Goal: Information Seeking & Learning: Learn about a topic

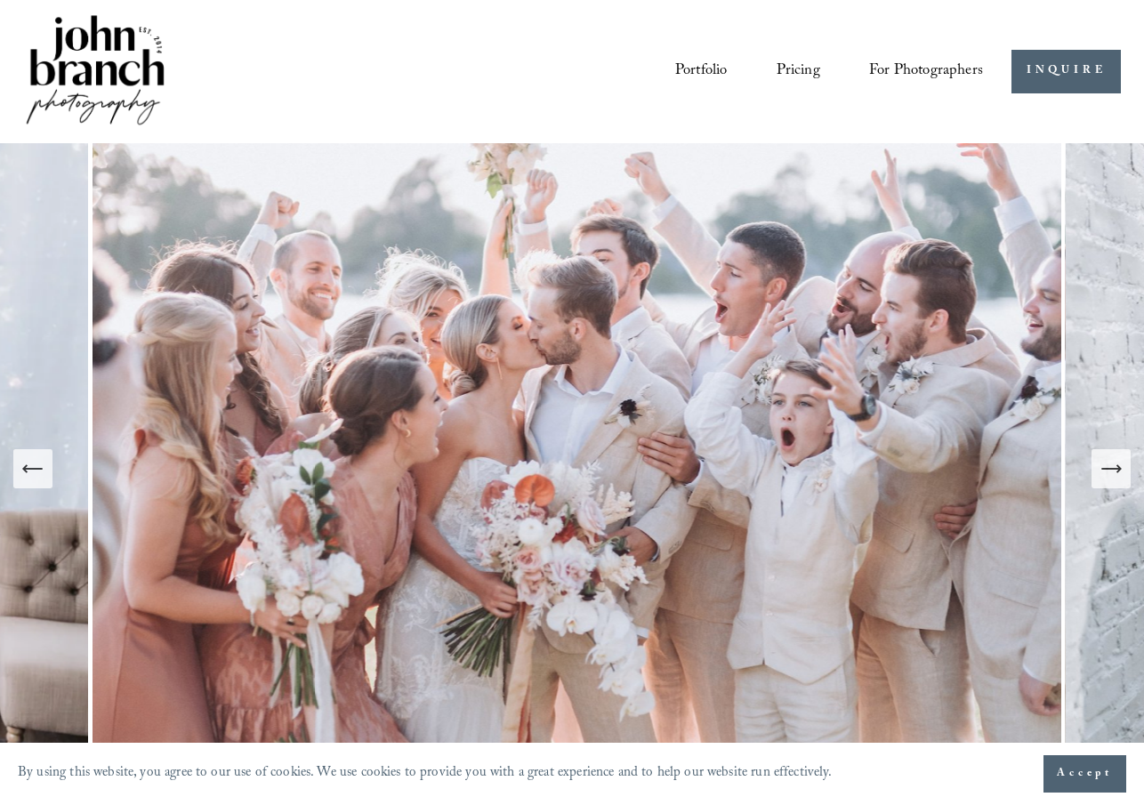
click at [1112, 477] on icon "Next Slide" at bounding box center [1111, 469] width 25 height 25
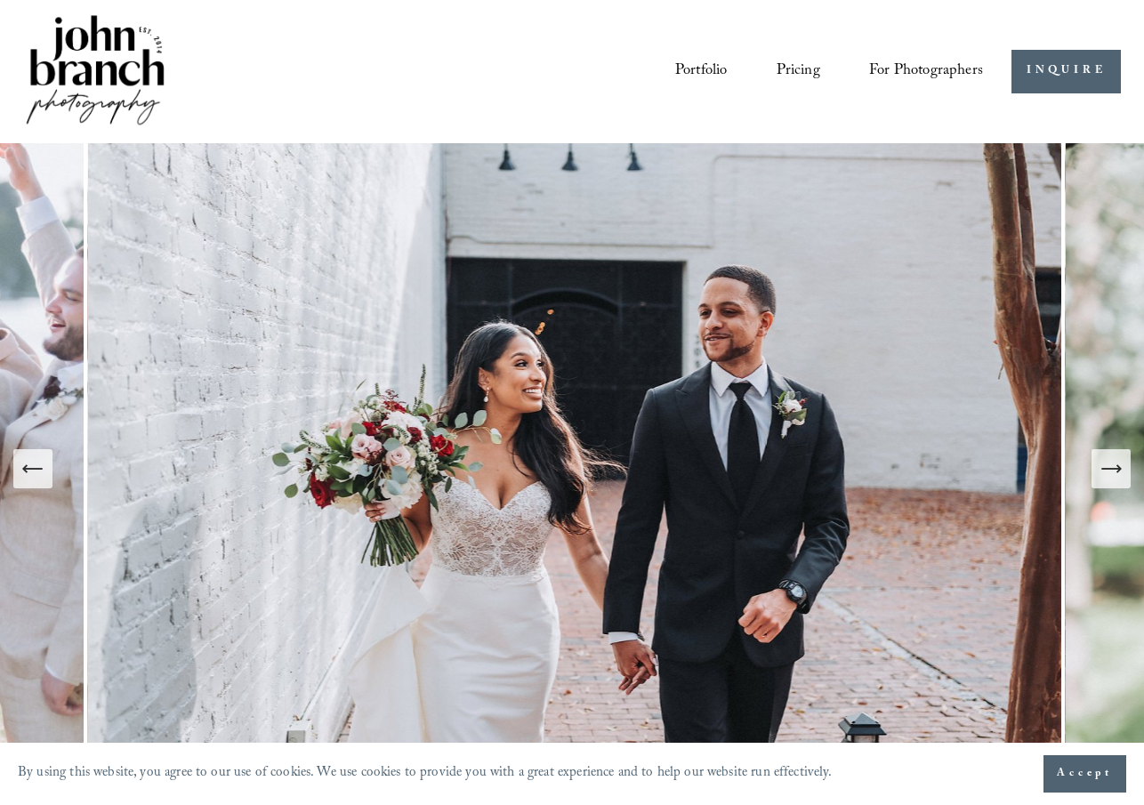
click at [1112, 477] on icon "Next Slide" at bounding box center [1111, 469] width 25 height 25
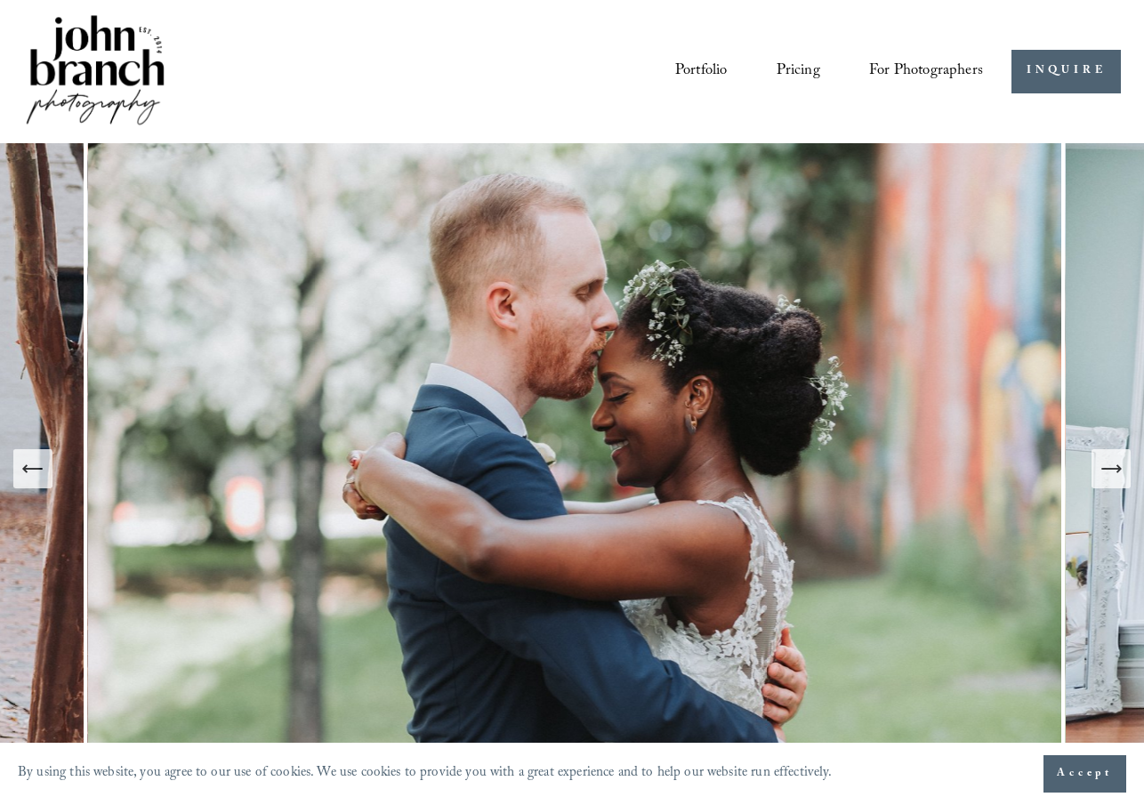
click at [1113, 477] on icon "Next Slide" at bounding box center [1111, 469] width 25 height 25
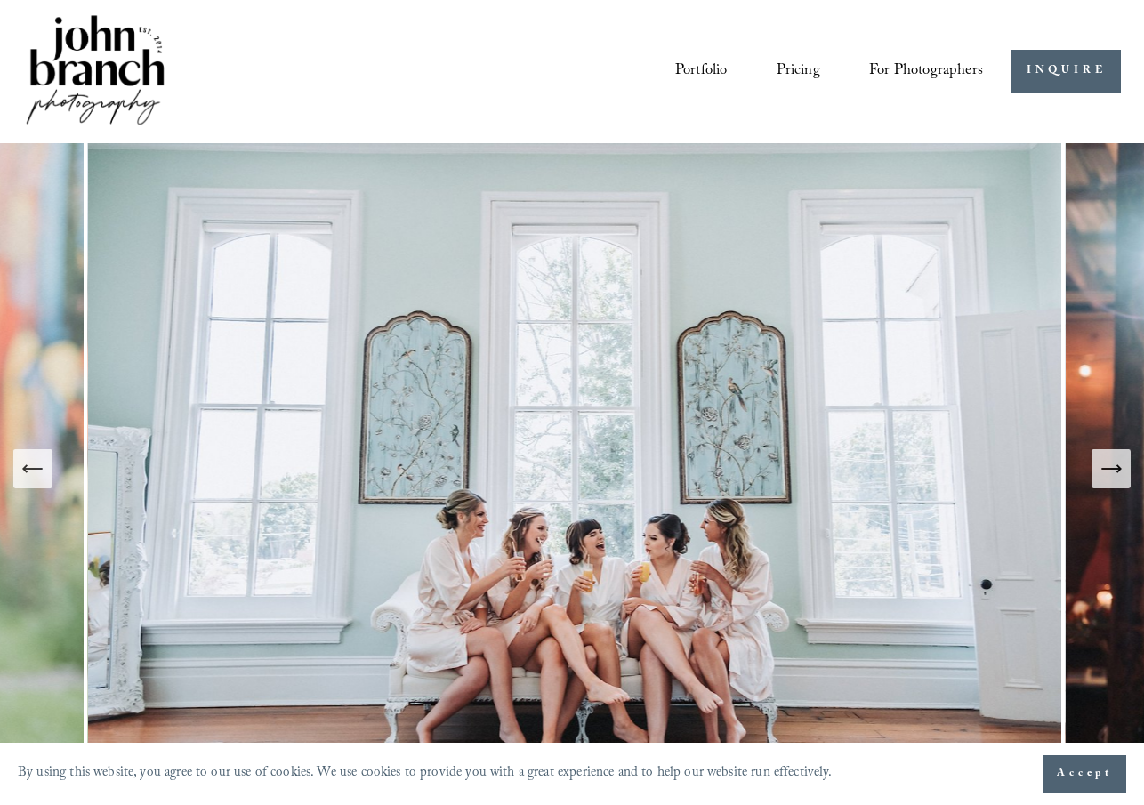
click at [1113, 477] on icon "Next Slide" at bounding box center [1111, 469] width 25 height 25
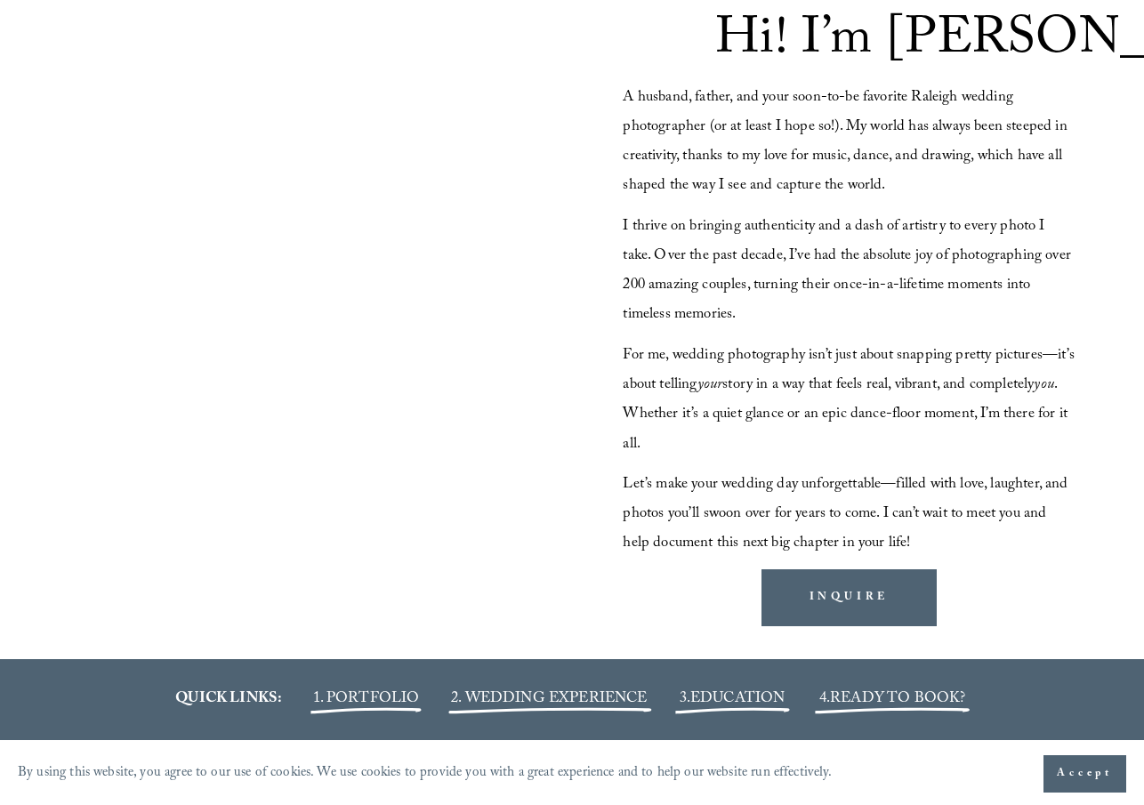
scroll to position [1602, 0]
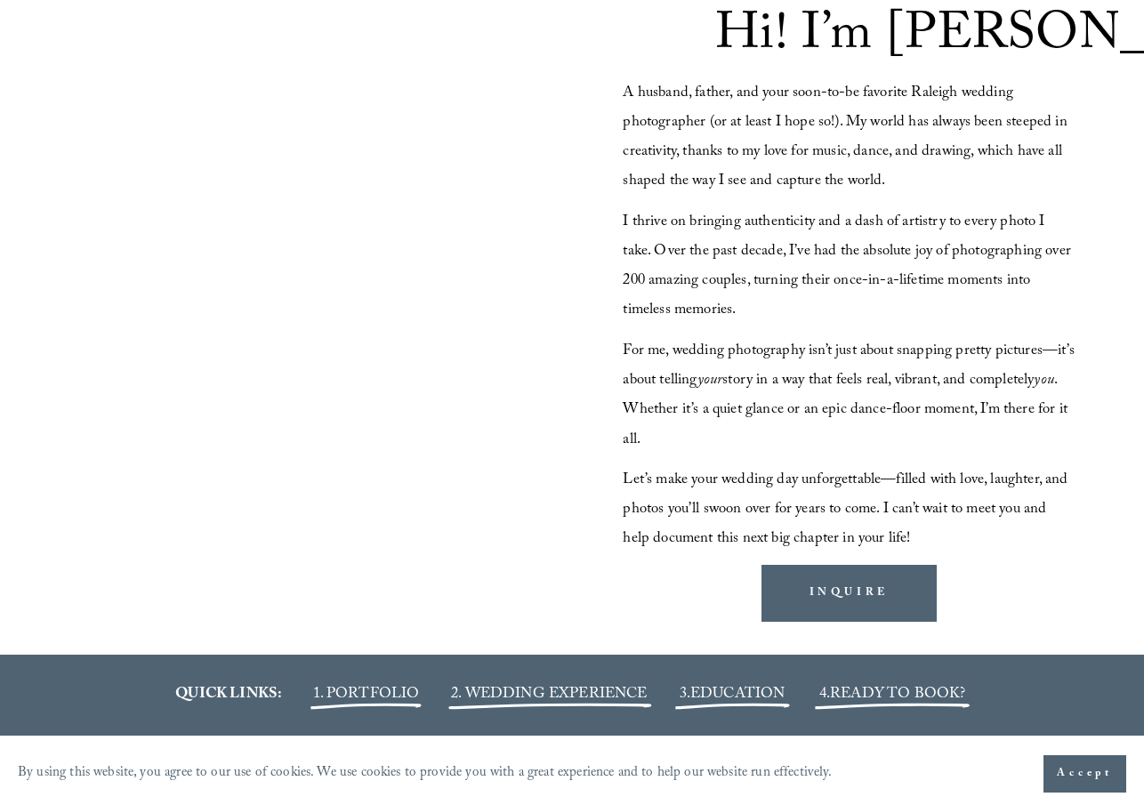
click at [255, 247] on div at bounding box center [295, 299] width 545 height 306
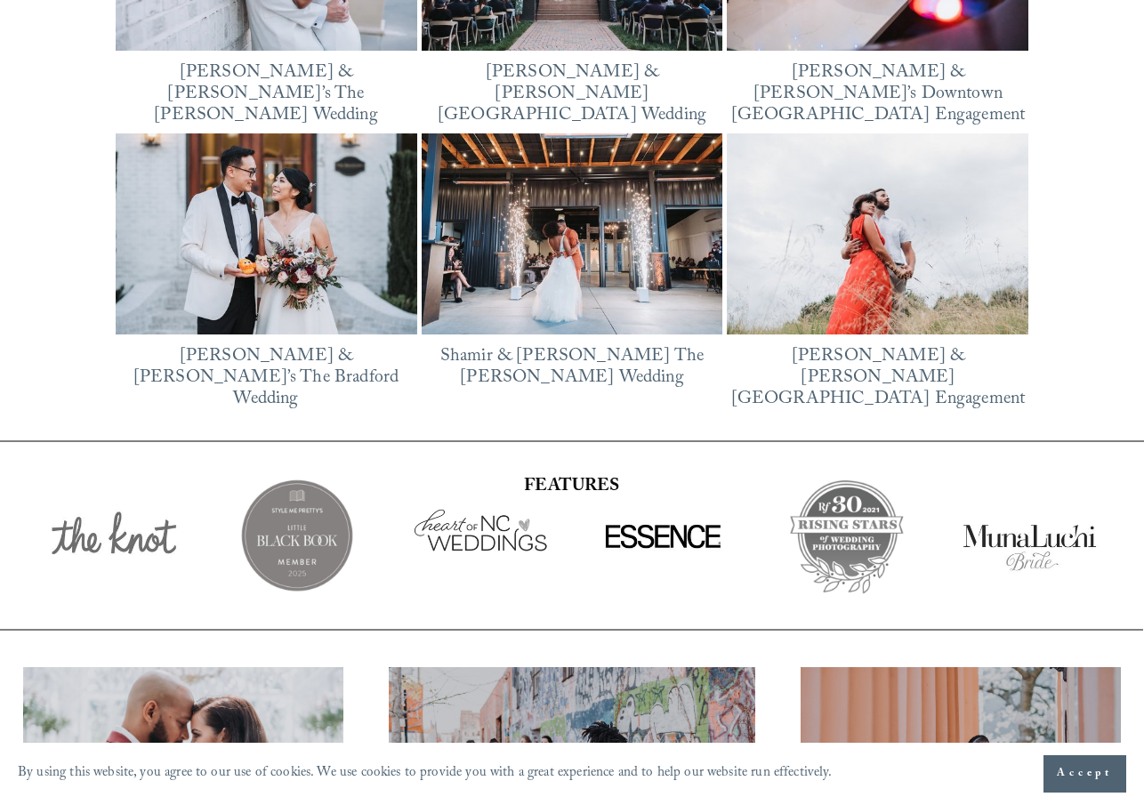
scroll to position [2910, 0]
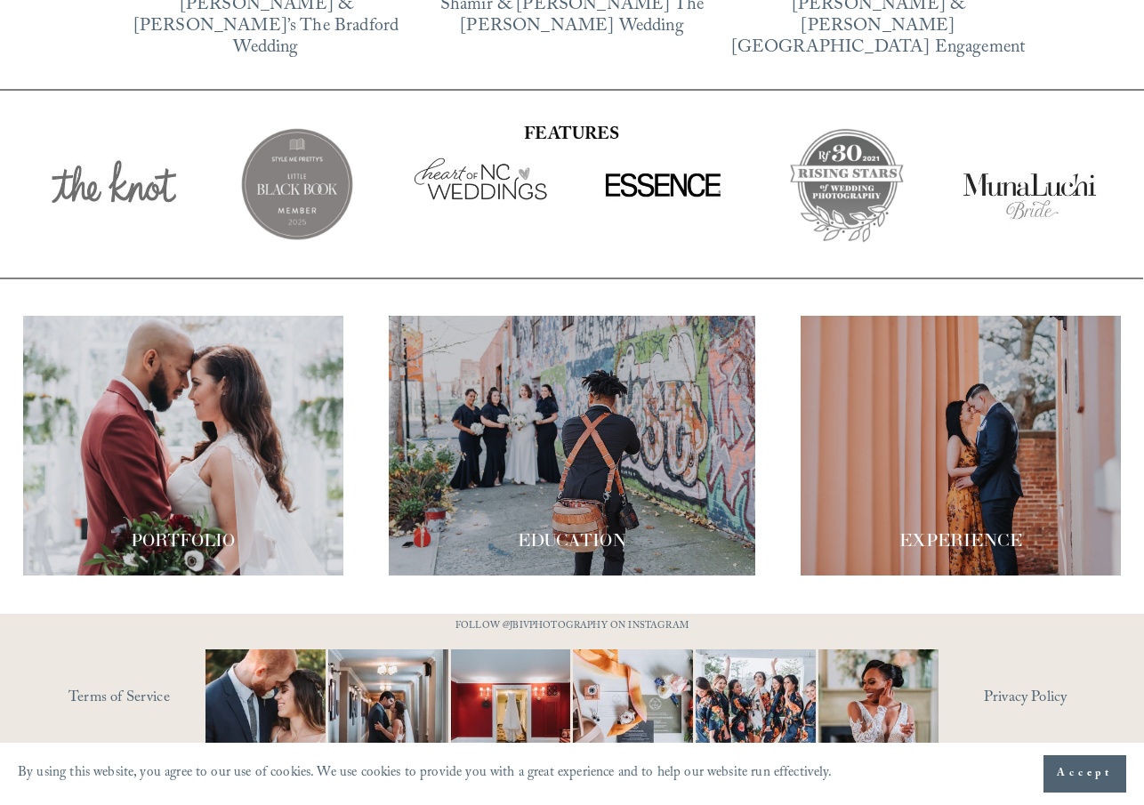
click at [179, 456] on div at bounding box center [183, 446] width 320 height 260
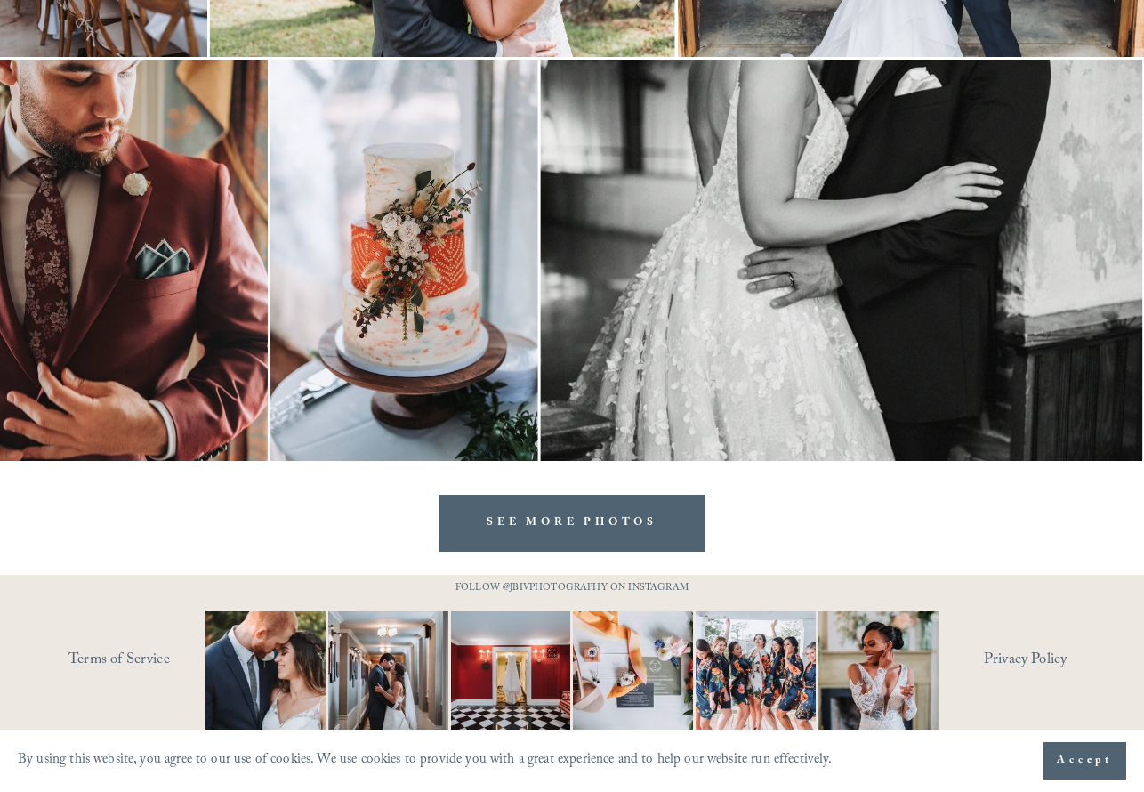
scroll to position [5578, 0]
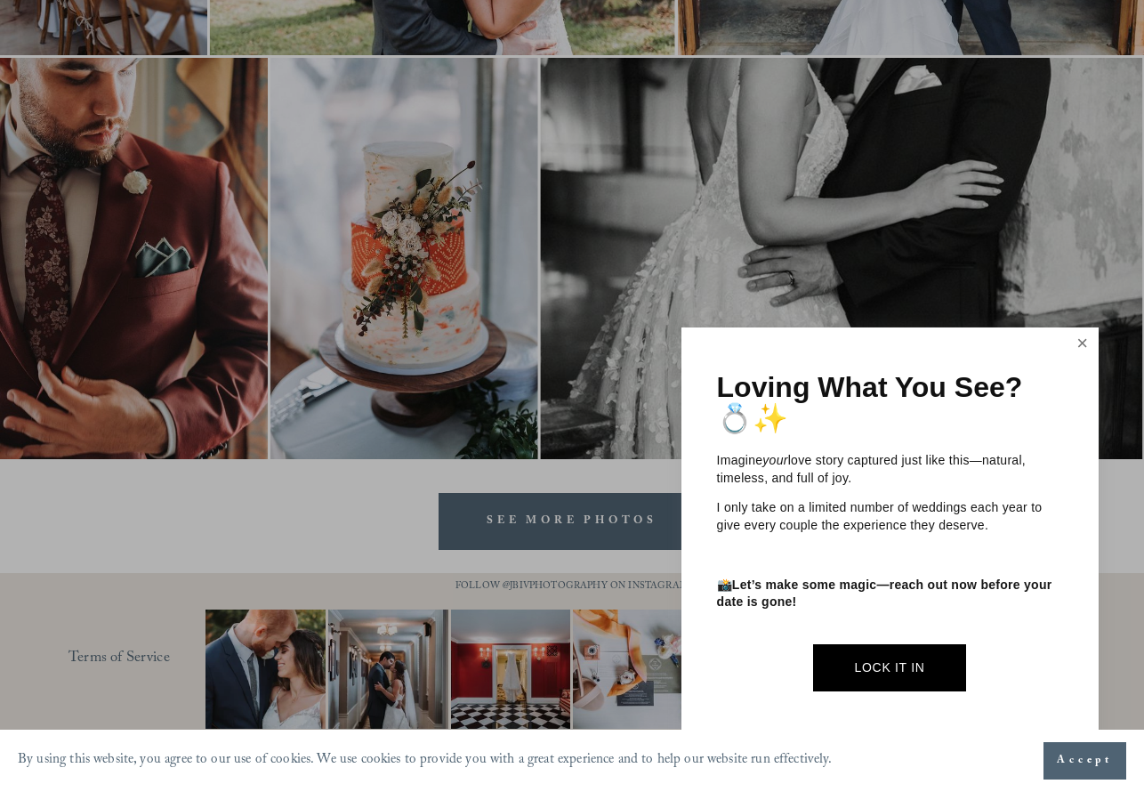
click at [1095, 347] on link "Close" at bounding box center [1083, 344] width 27 height 28
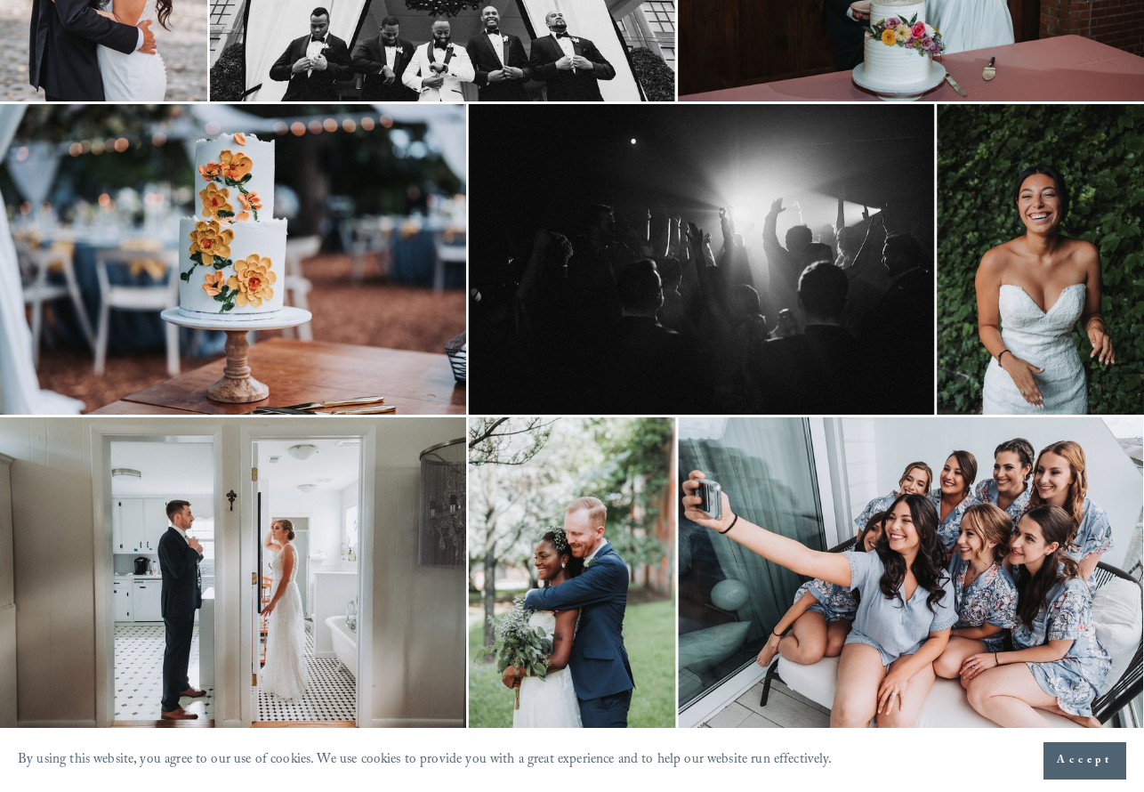
scroll to position [0, 0]
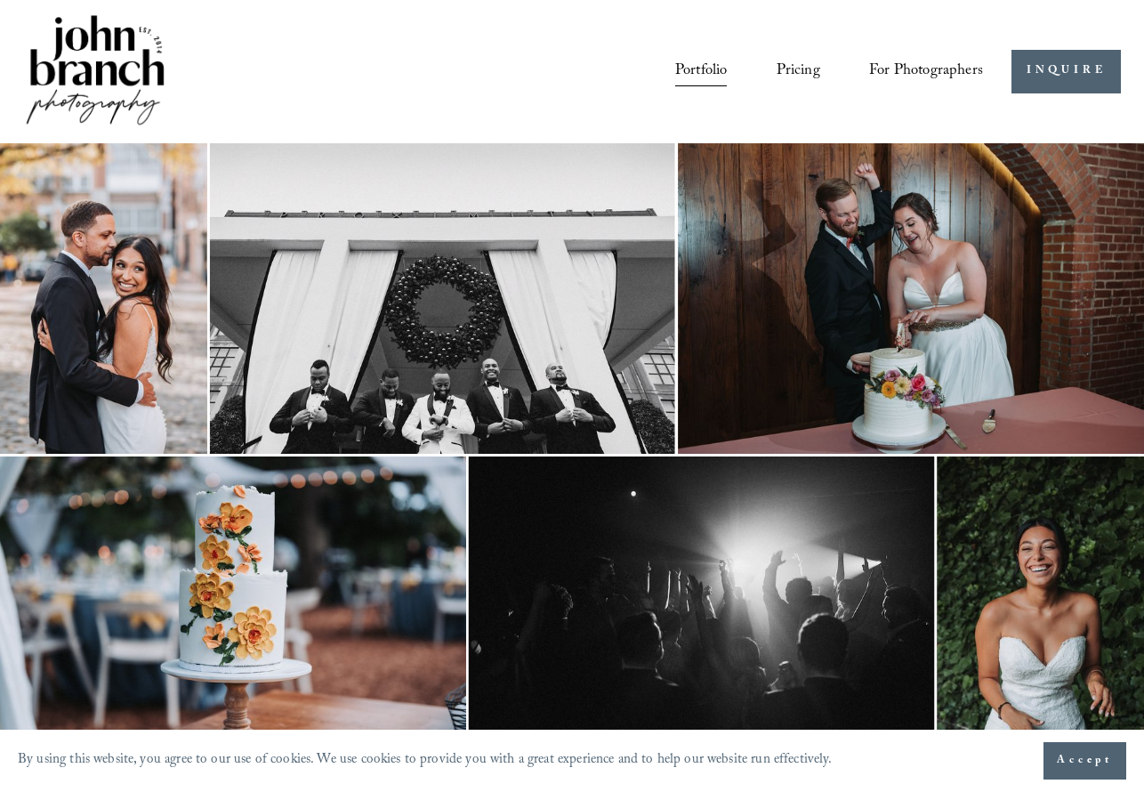
click at [779, 62] on link "Pricing" at bounding box center [799, 71] width 44 height 33
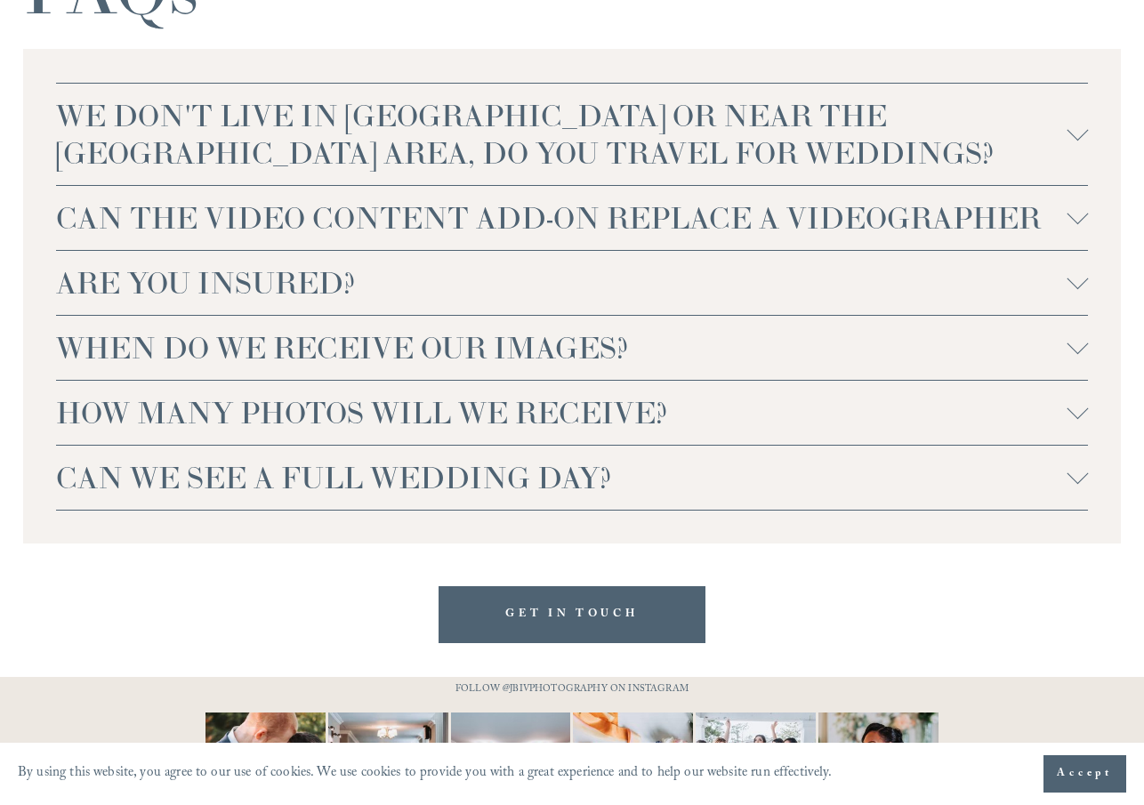
scroll to position [3912, 0]
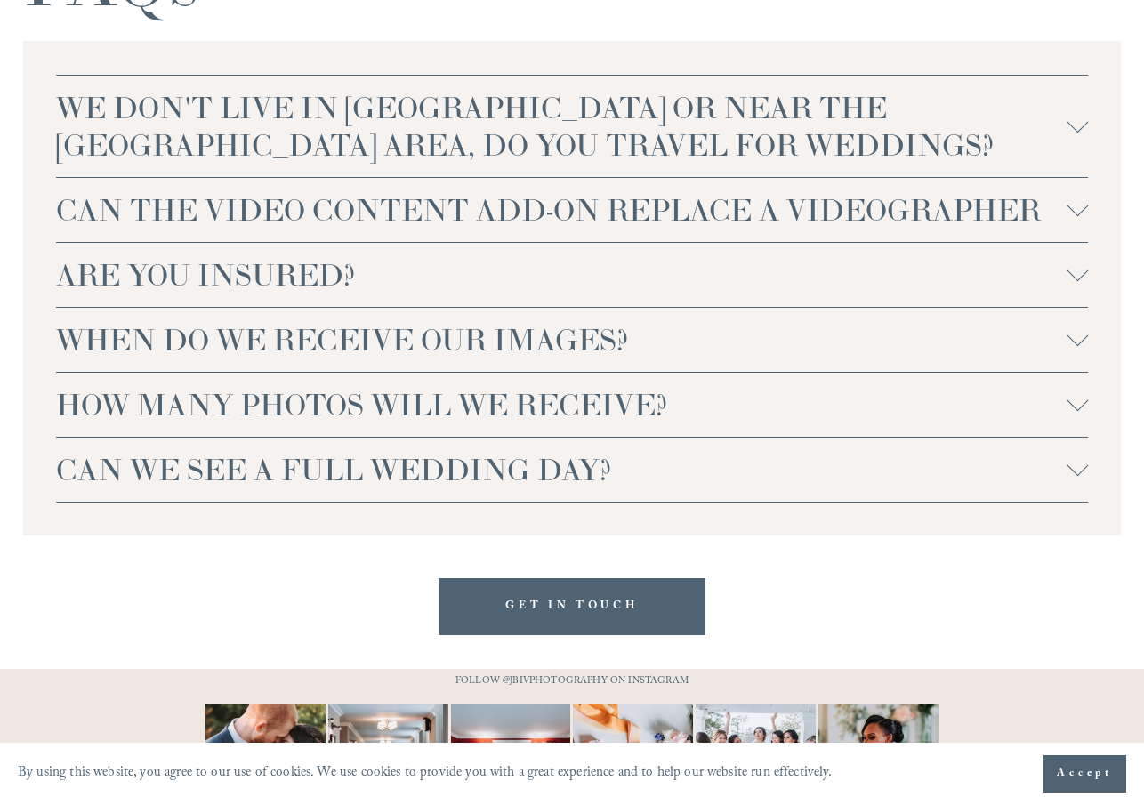
click at [1067, 137] on div at bounding box center [1077, 126] width 21 height 21
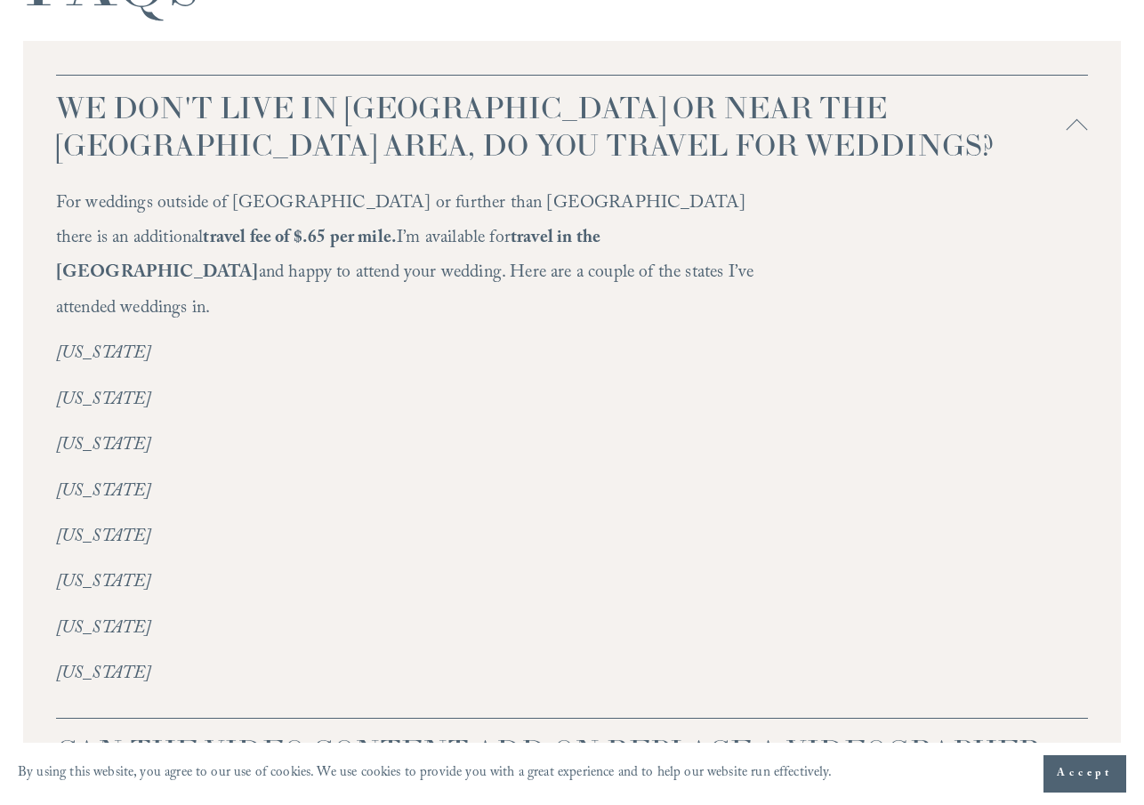
click at [1067, 137] on div at bounding box center [1077, 126] width 21 height 21
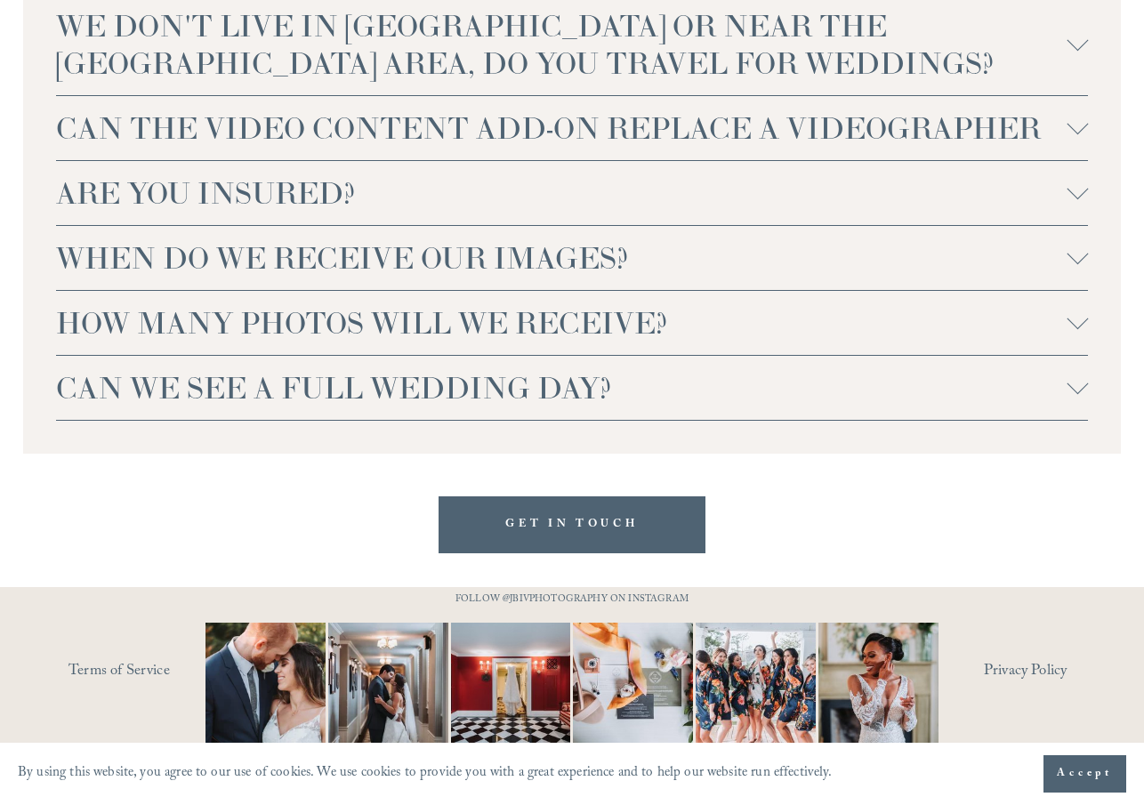
scroll to position [4090, 0]
click at [1074, 184] on div at bounding box center [1077, 188] width 21 height 21
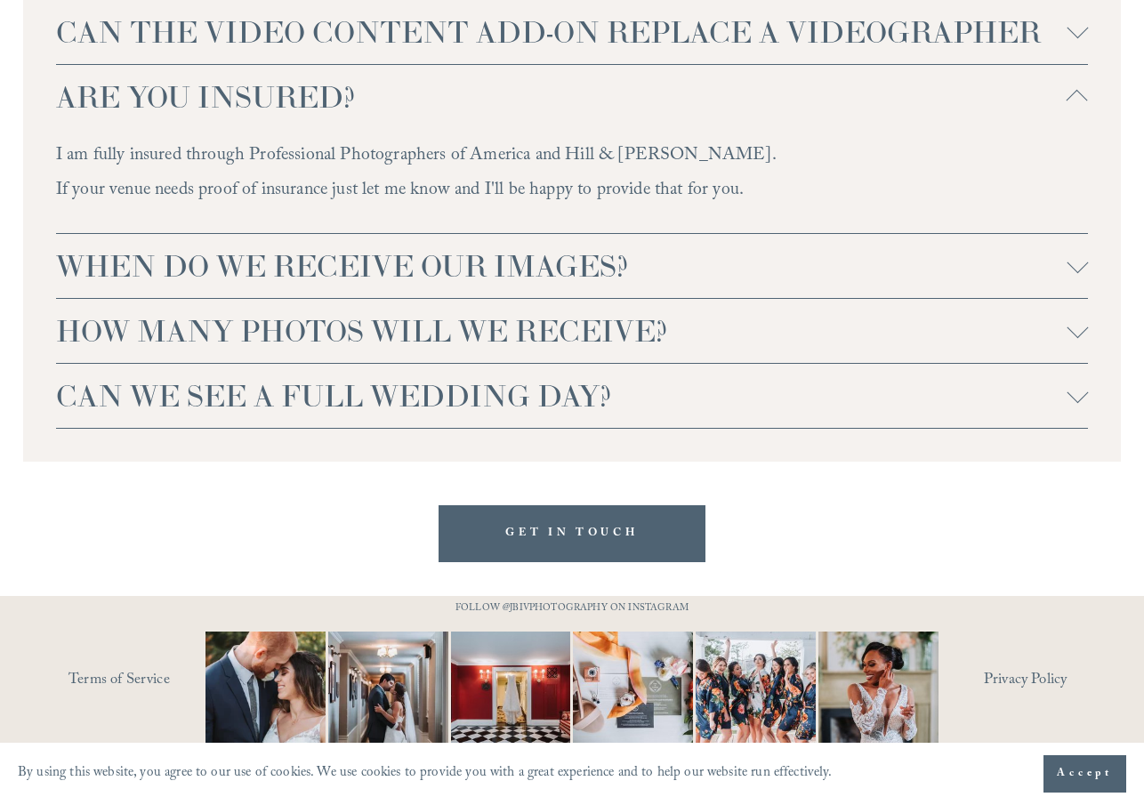
click at [1074, 111] on div at bounding box center [1077, 100] width 21 height 21
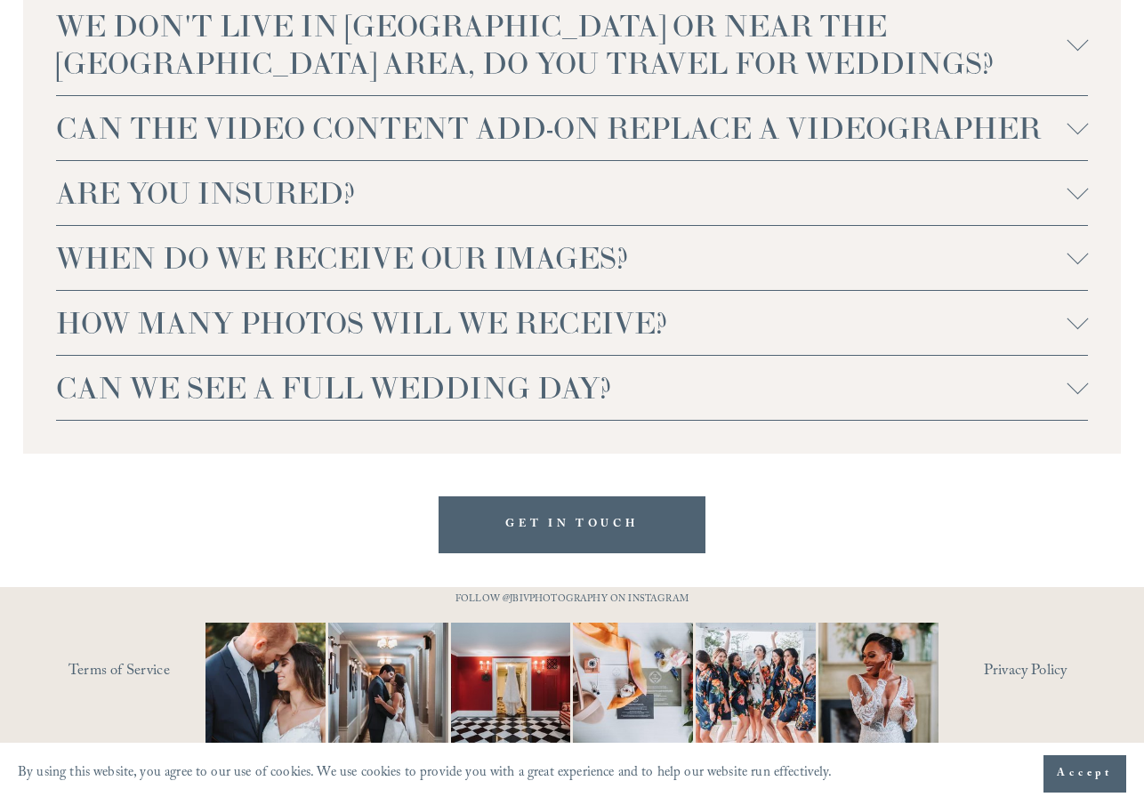
click at [1063, 194] on span "ARE YOU INSURED?" at bounding box center [562, 192] width 1012 height 37
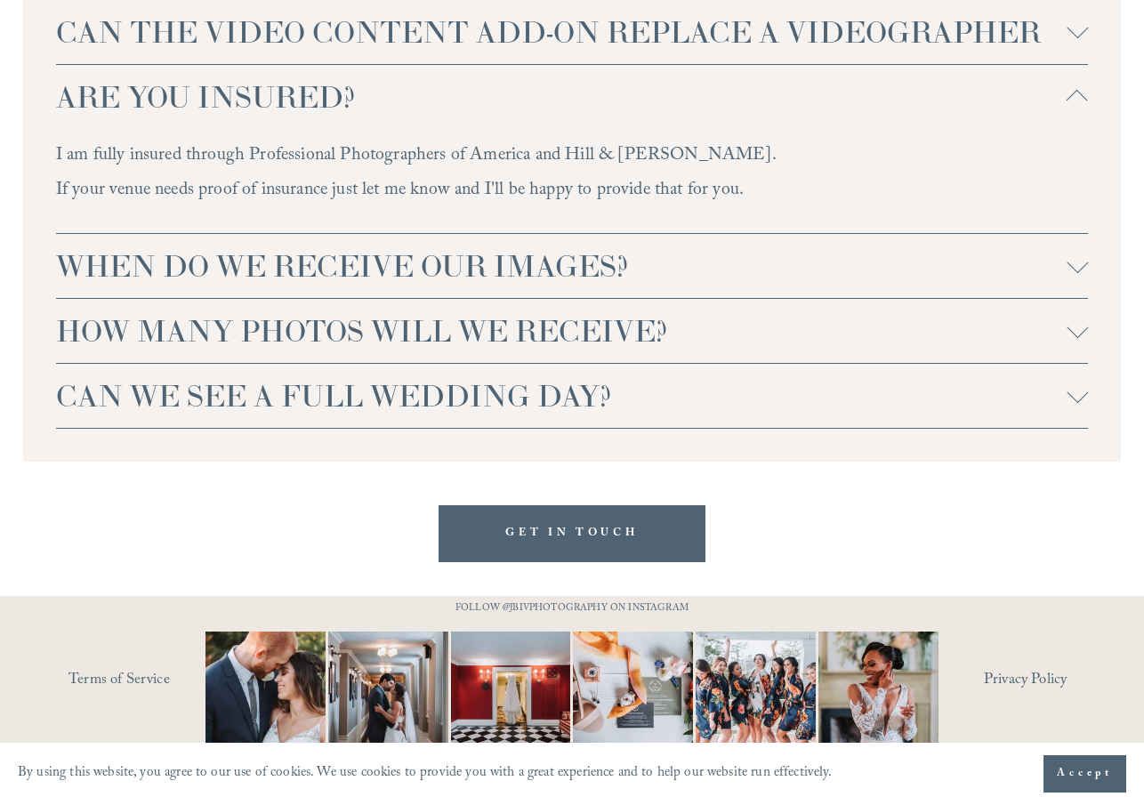
click at [1065, 116] on span "ARE YOU INSURED?" at bounding box center [562, 96] width 1012 height 37
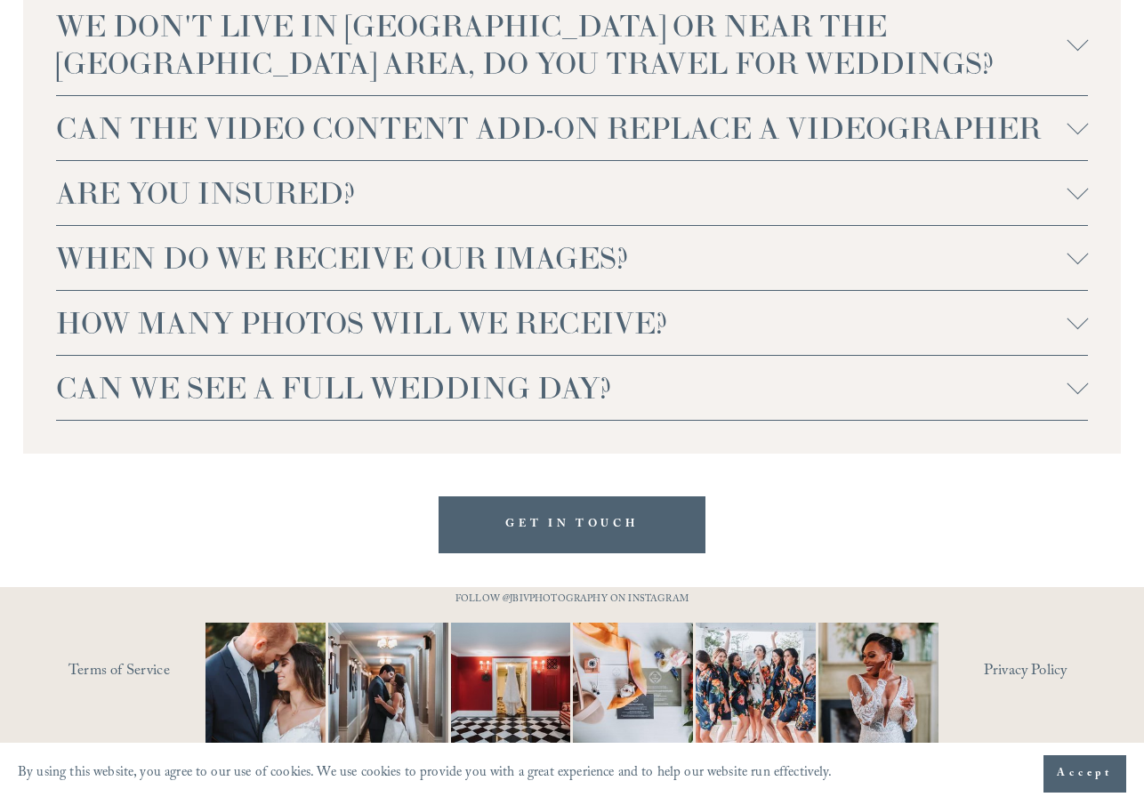
click at [1076, 257] on div at bounding box center [1077, 253] width 21 height 21
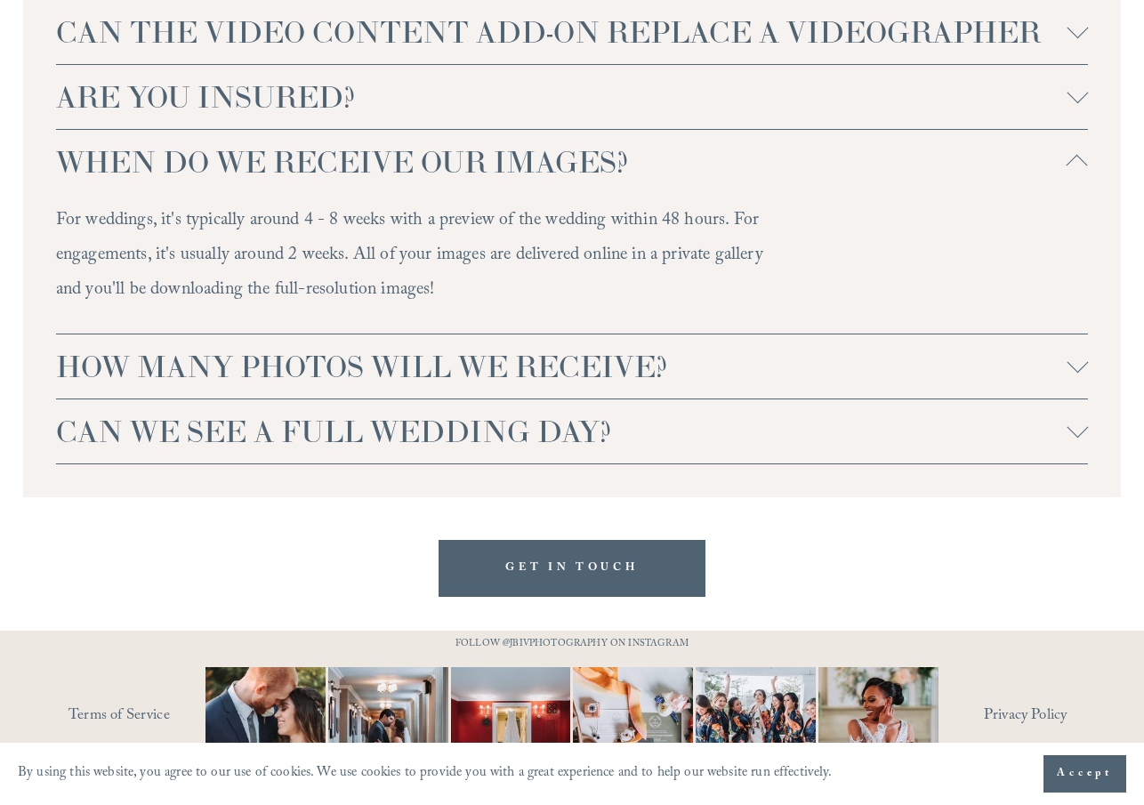
click at [1076, 176] on div at bounding box center [1077, 165] width 21 height 21
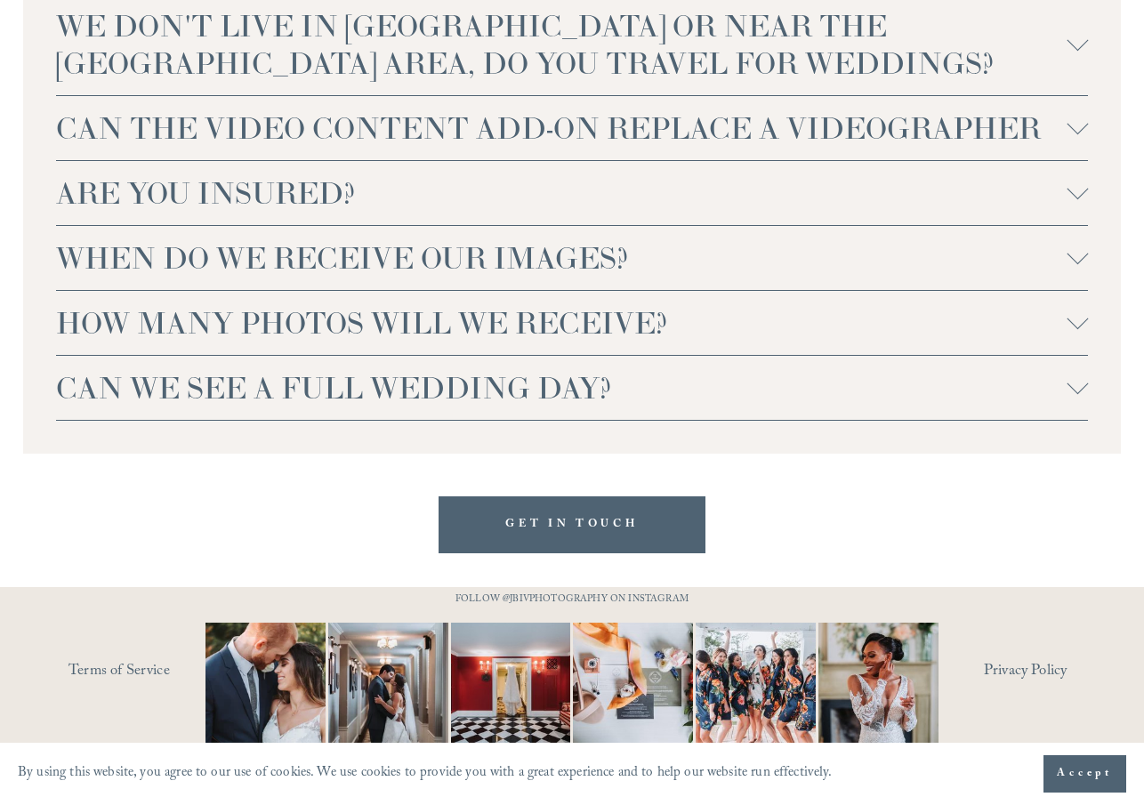
click at [1073, 316] on div at bounding box center [1077, 318] width 21 height 21
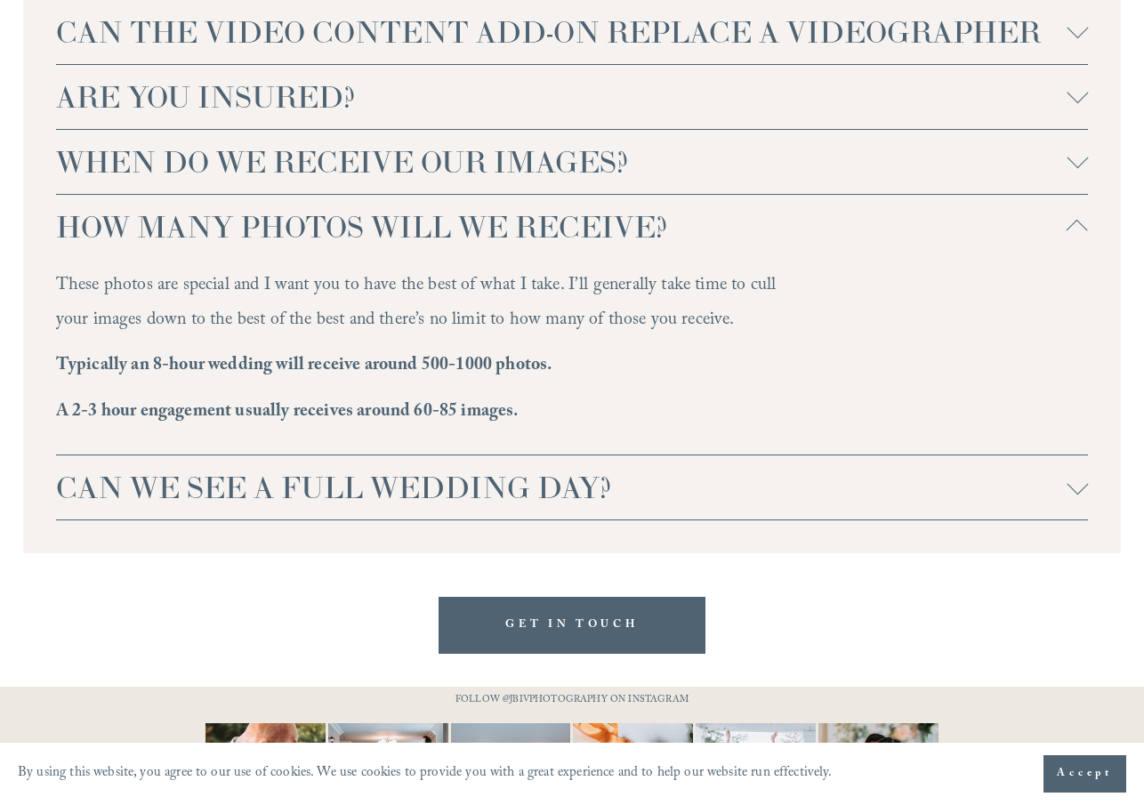
click at [1073, 241] on div at bounding box center [1077, 230] width 21 height 21
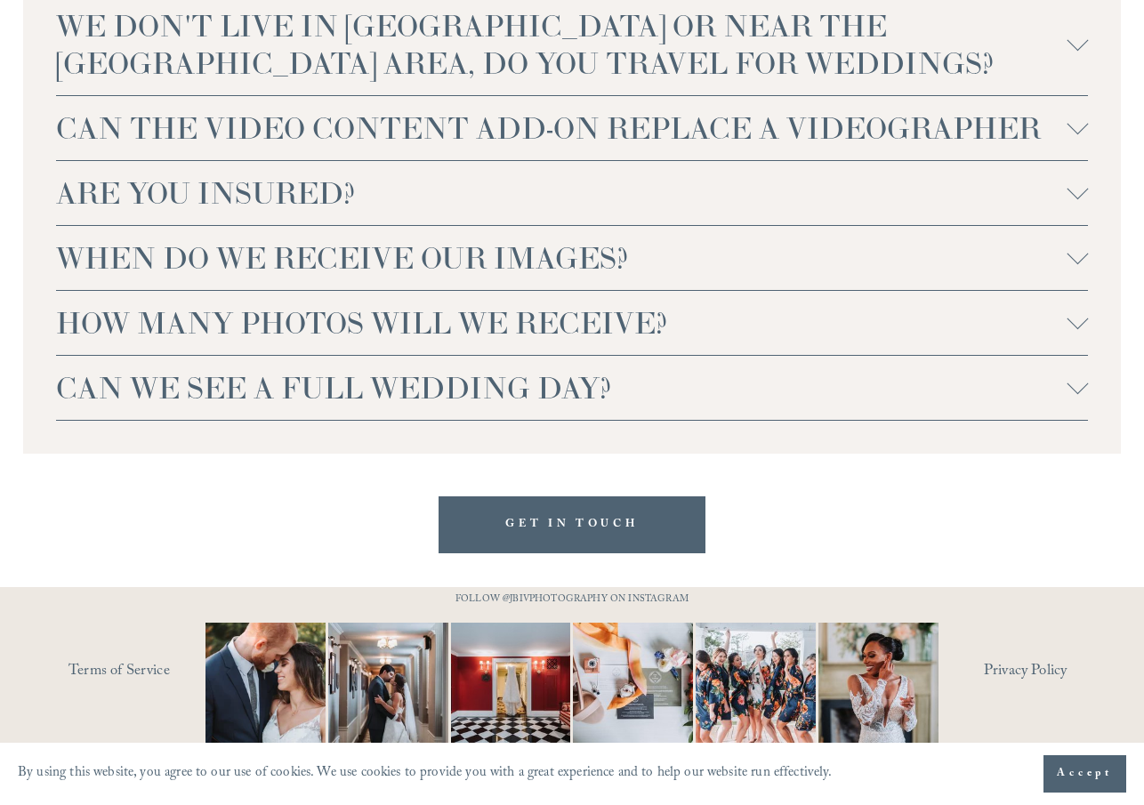
click at [1069, 371] on button "CAN WE SEE A FULL WEDDING DAY?" at bounding box center [572, 388] width 1033 height 64
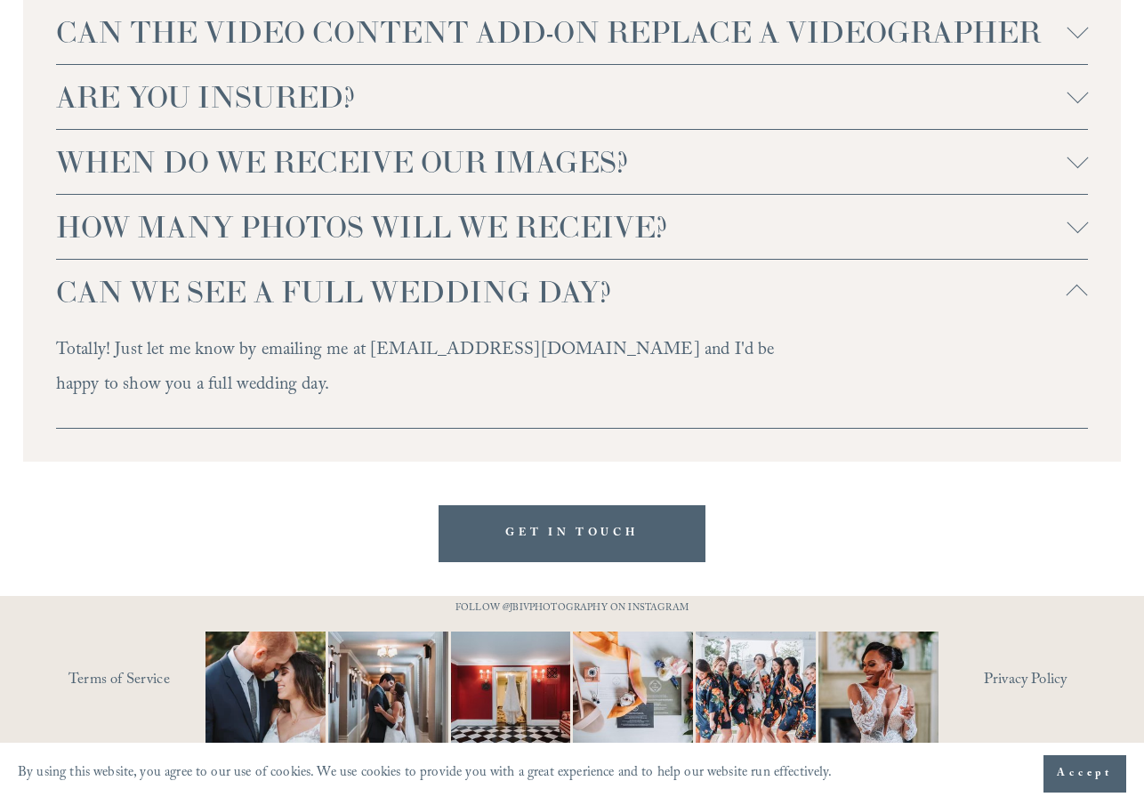
click at [1069, 324] on button "CAN WE SEE A FULL WEDDING DAY?" at bounding box center [572, 292] width 1033 height 64
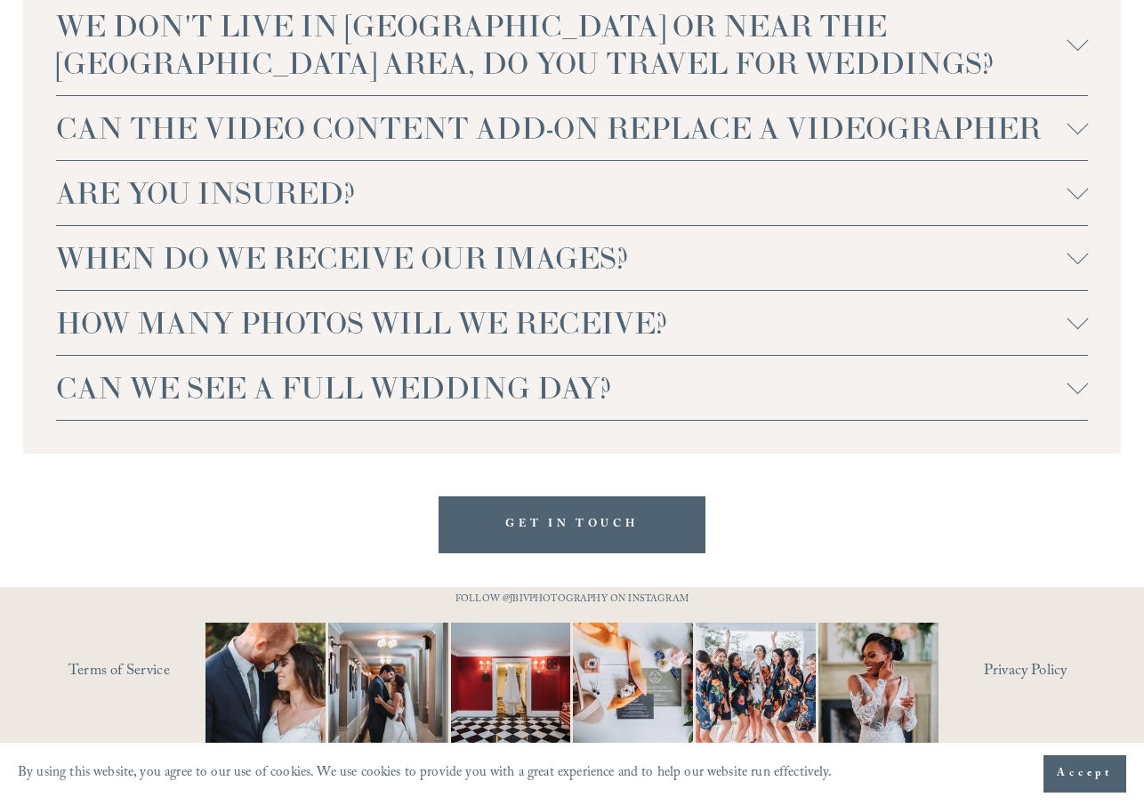
click at [1069, 364] on button "CAN WE SEE A FULL WEDDING DAY?" at bounding box center [572, 388] width 1033 height 64
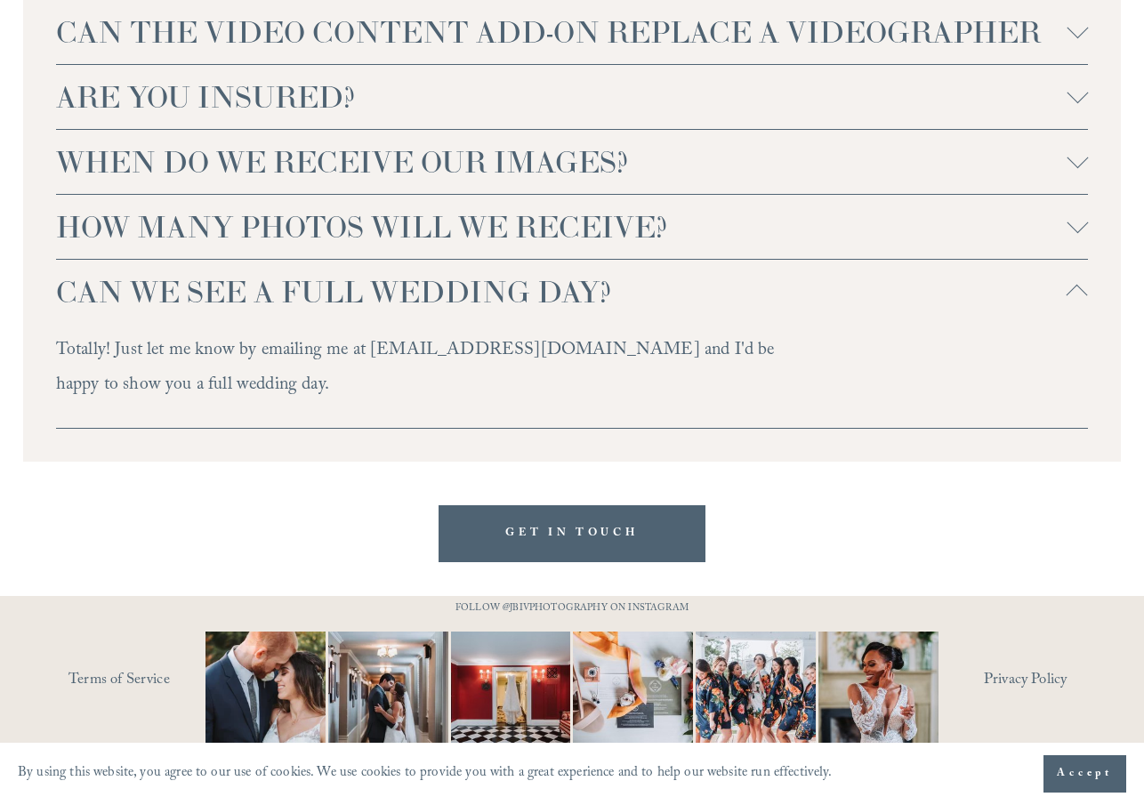
click at [1069, 324] on button "CAN WE SEE A FULL WEDDING DAY?" at bounding box center [572, 292] width 1033 height 64
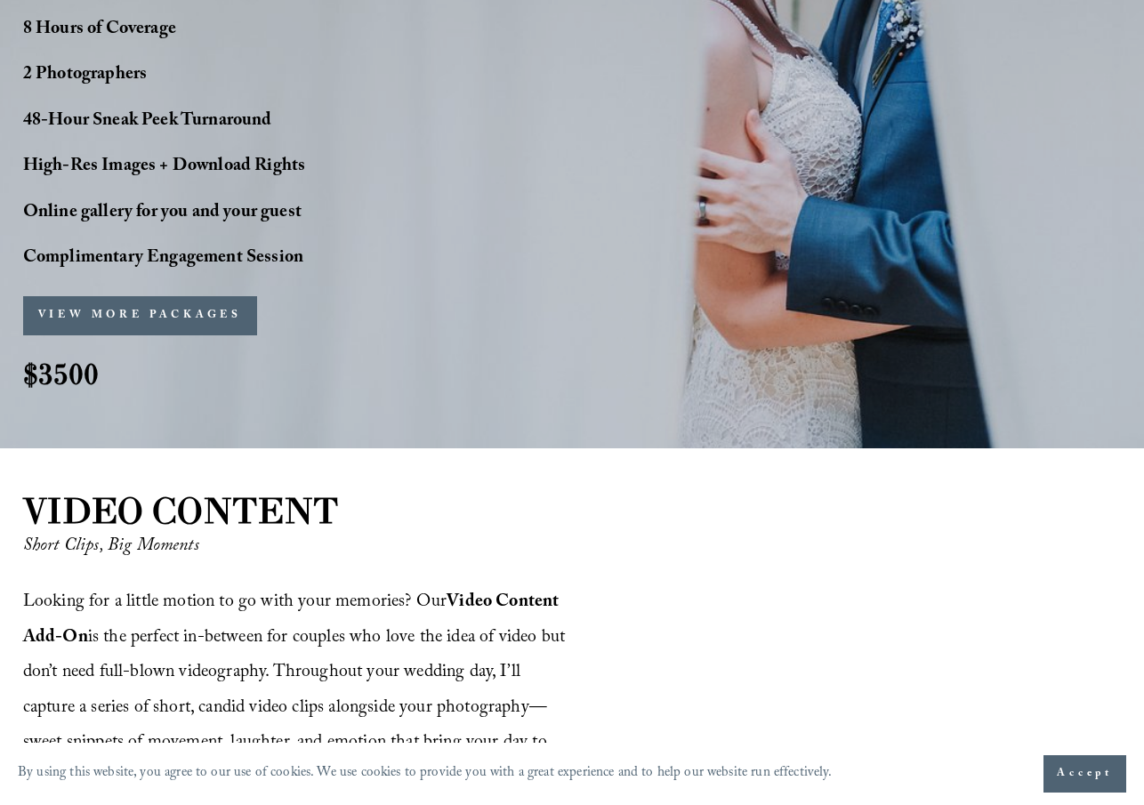
scroll to position [1602, 0]
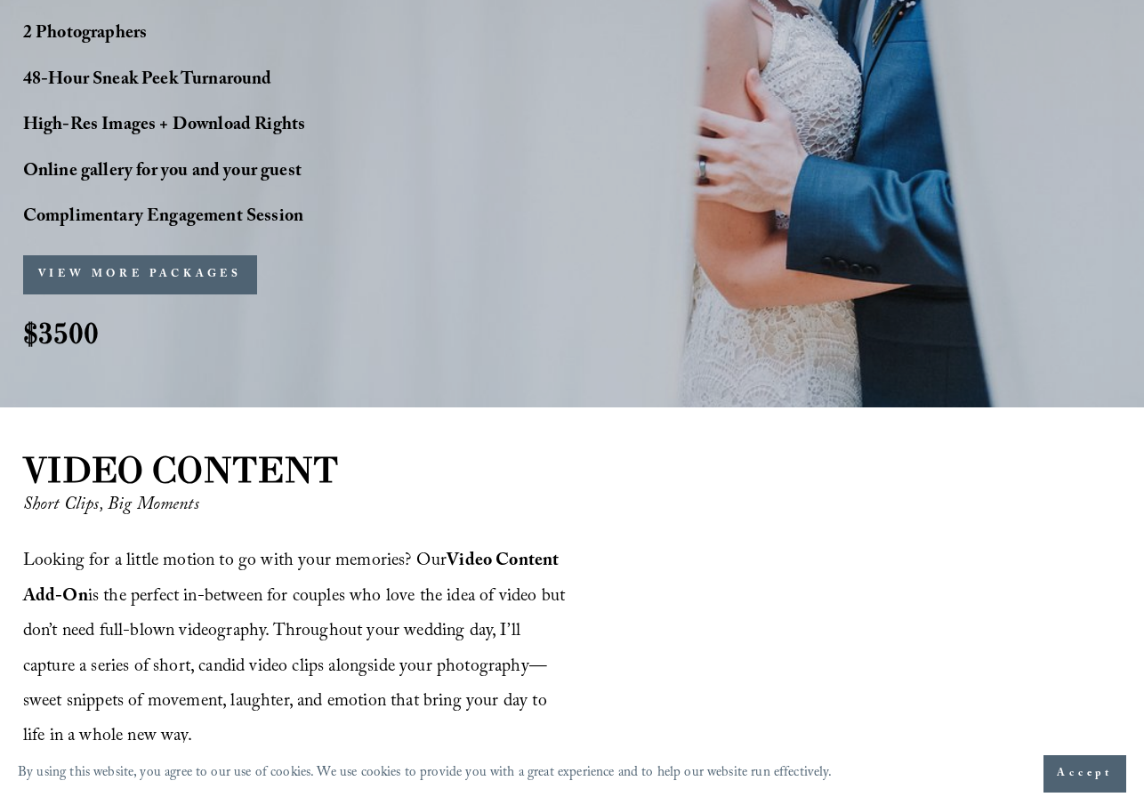
click at [214, 277] on button "VIEW MORE PACKAGES" at bounding box center [140, 274] width 234 height 39
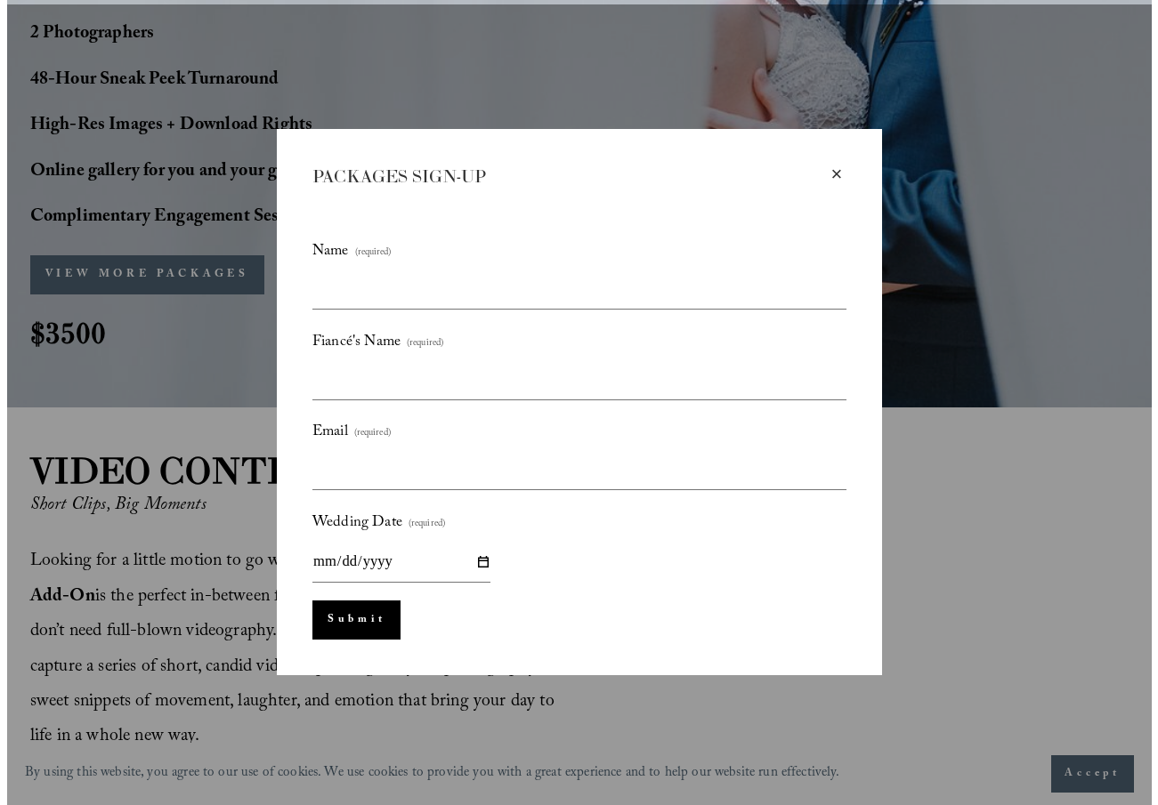
scroll to position [1606, 0]
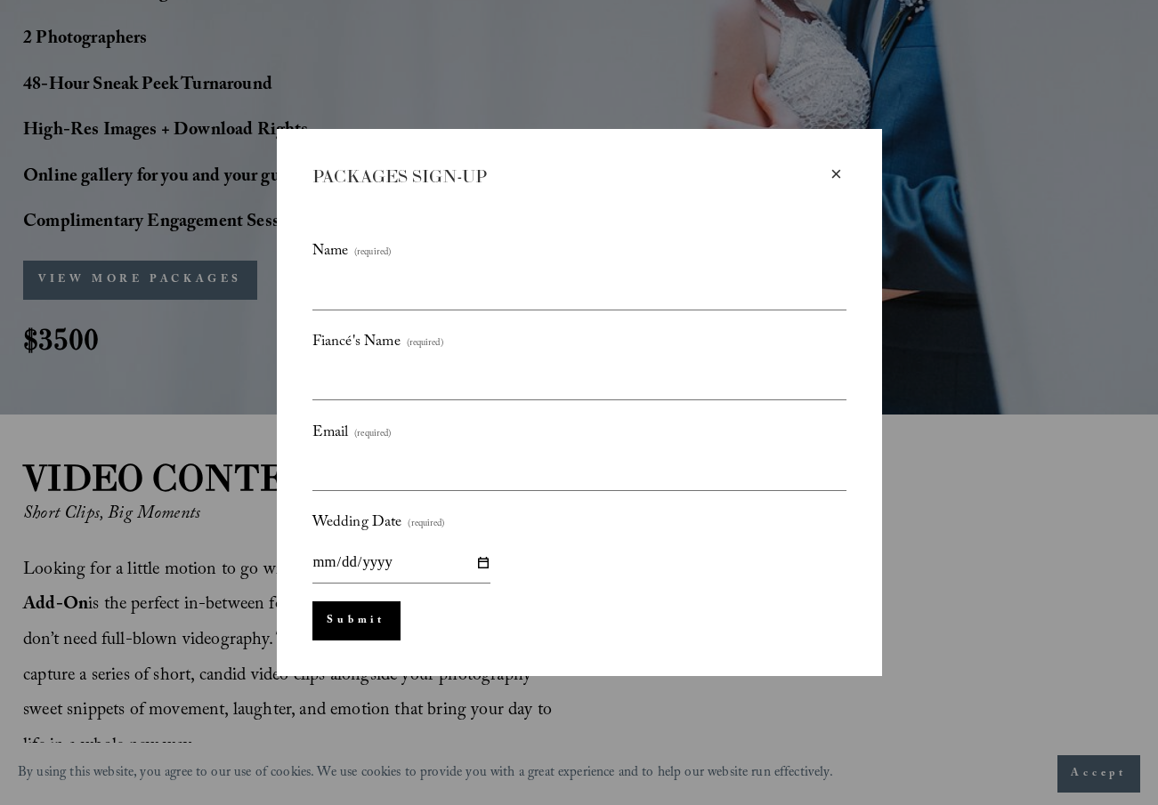
click at [848, 169] on div "× PACKAGES SIGN-UP Name (required) Fiancé's Name (required) Email (required) We…" at bounding box center [579, 402] width 605 height 547
click at [833, 175] on div "×" at bounding box center [837, 175] width 20 height 20
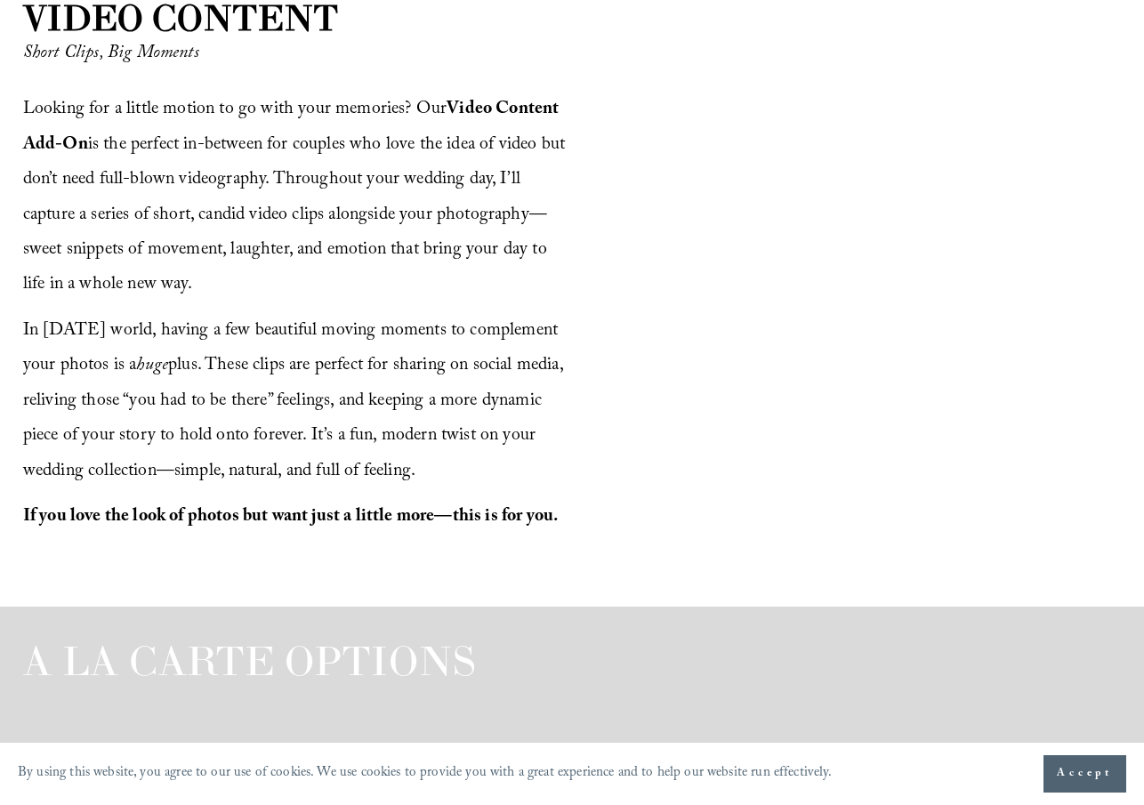
scroll to position [2047, 0]
